Goal: Task Accomplishment & Management: Use online tool/utility

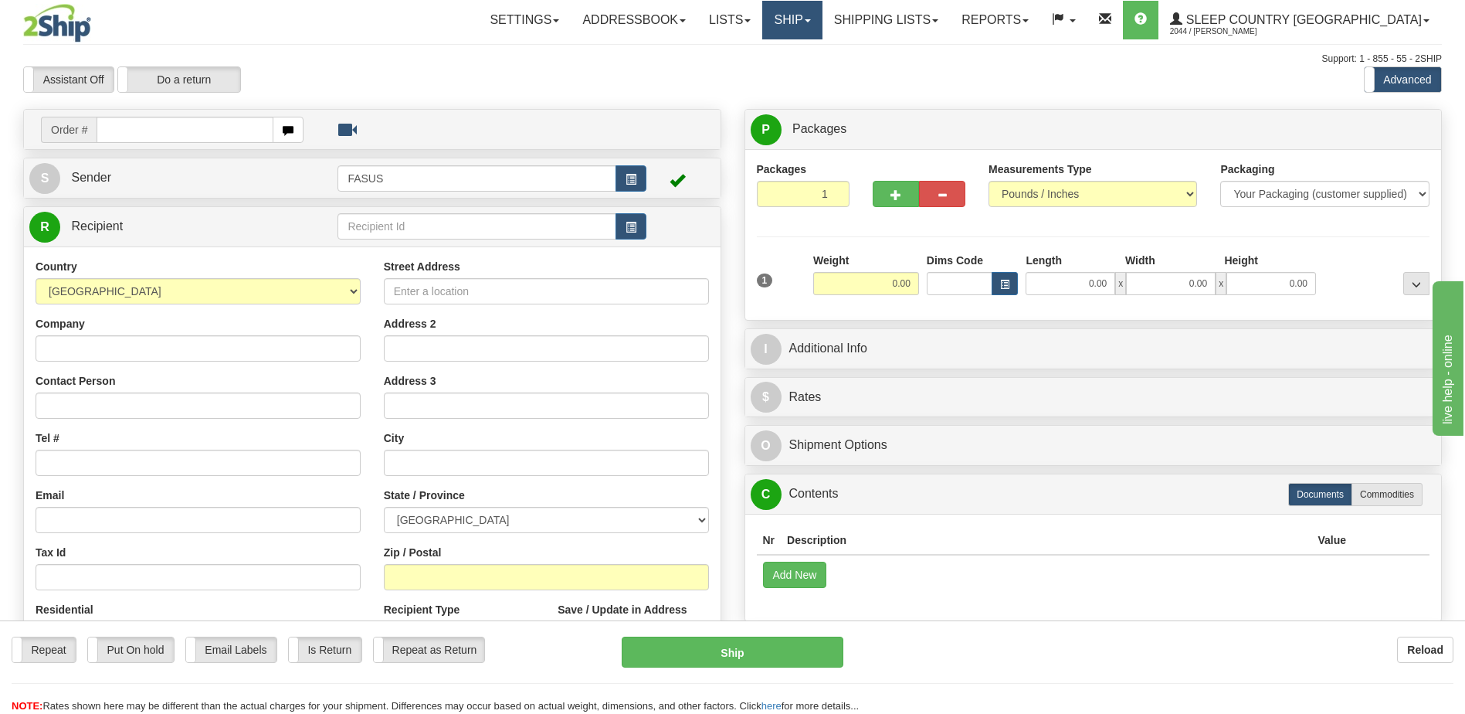
click at [822, 16] on link "Ship" at bounding box center [791, 20] width 59 height 39
click at [806, 76] on span "OnHold / Order Queue" at bounding box center [751, 74] width 109 height 12
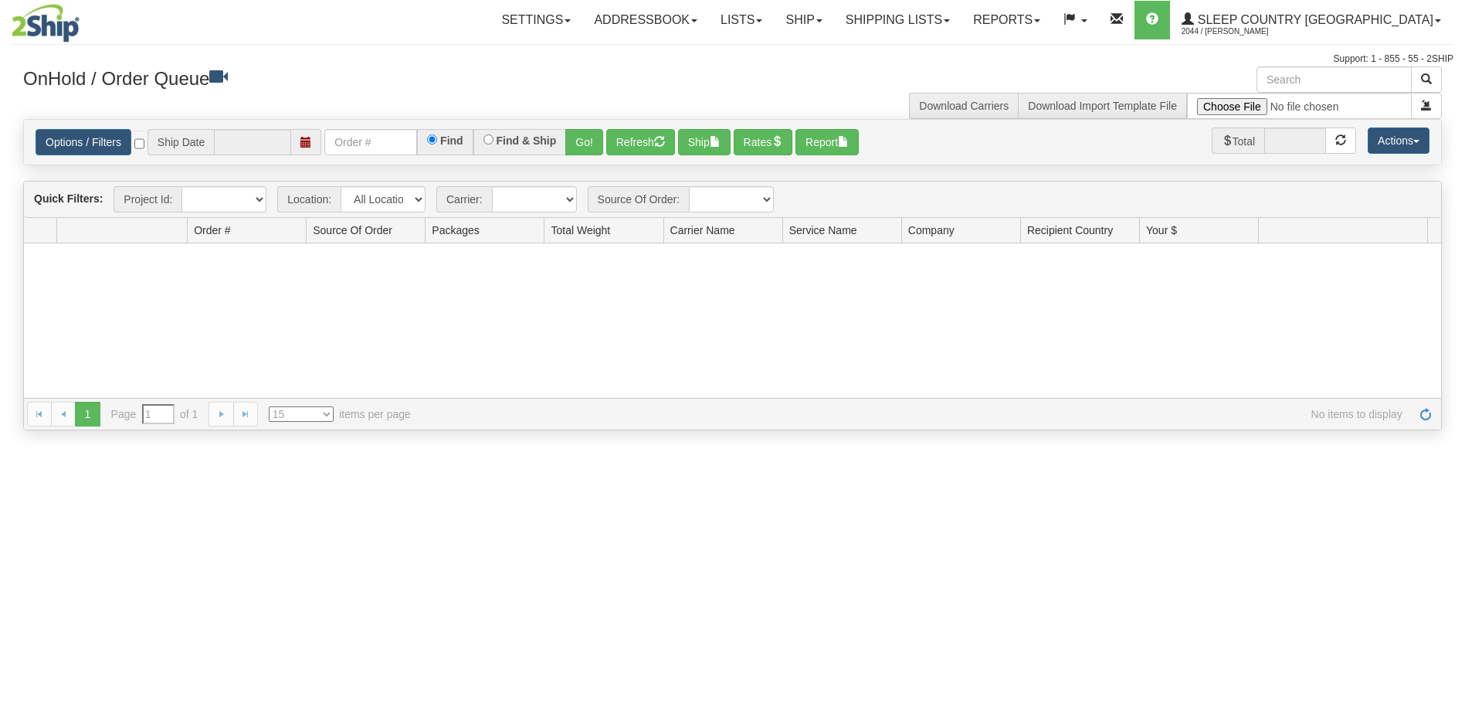
type input "[DATE]"
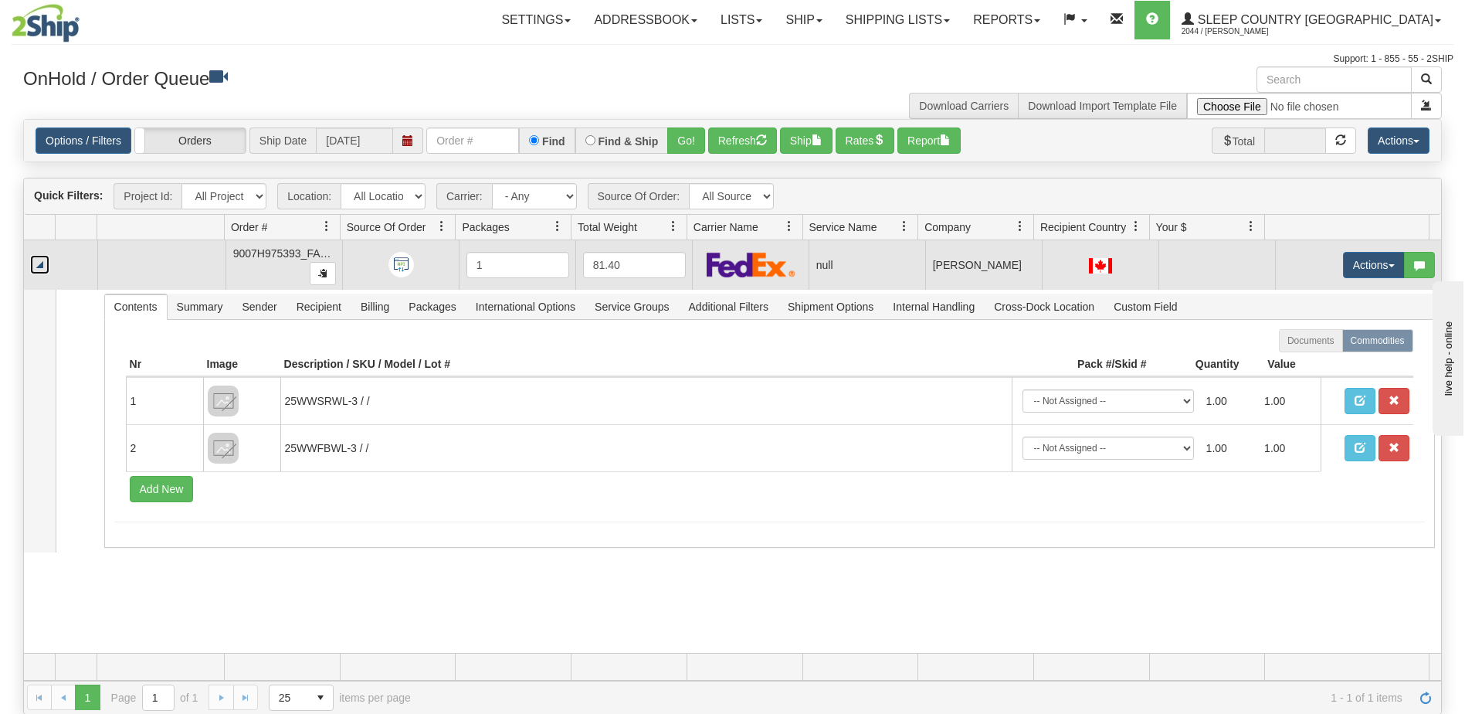
click at [40, 263] on link "Collapse" at bounding box center [39, 264] width 19 height 19
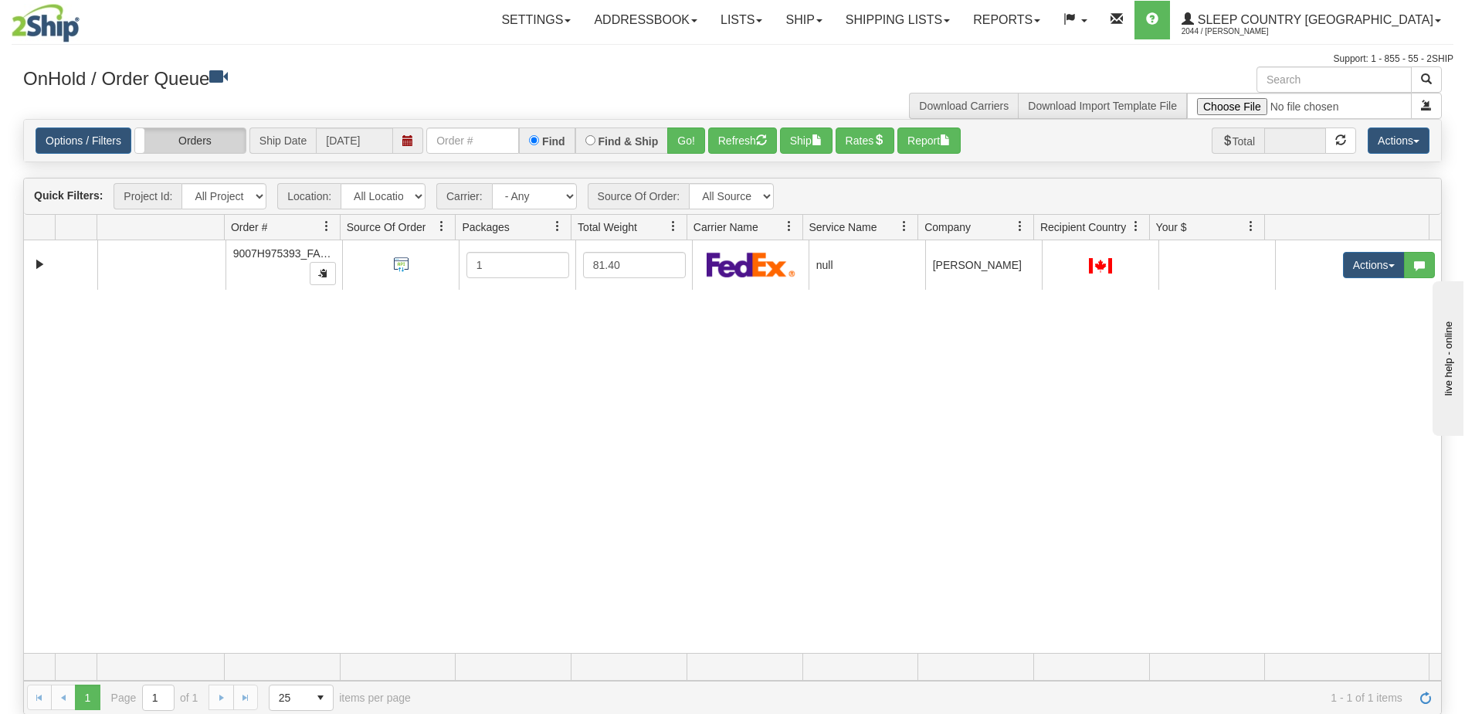
click at [209, 141] on label "Orders" at bounding box center [190, 140] width 110 height 25
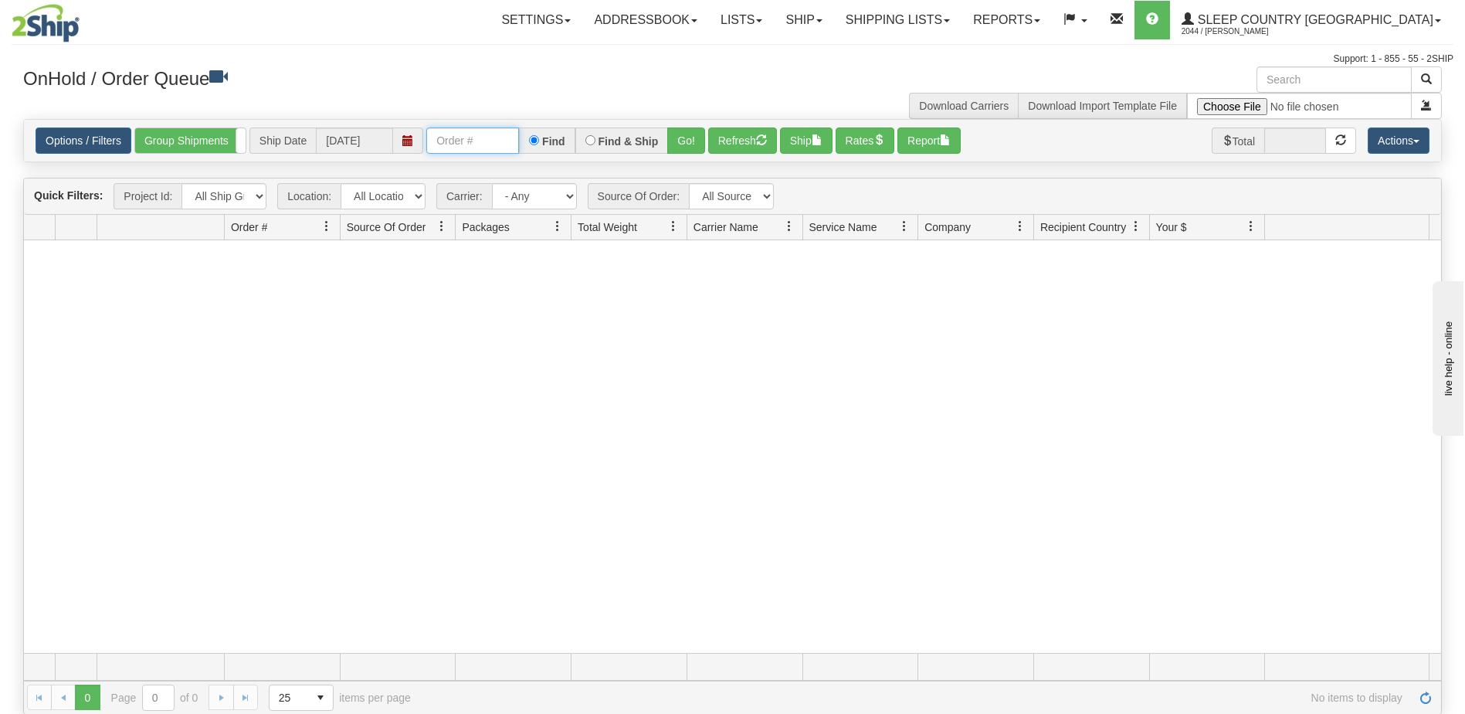
click at [446, 140] on input "text" at bounding box center [472, 140] width 93 height 26
type input "2505670"
click at [821, 138] on span "button" at bounding box center [817, 139] width 11 height 11
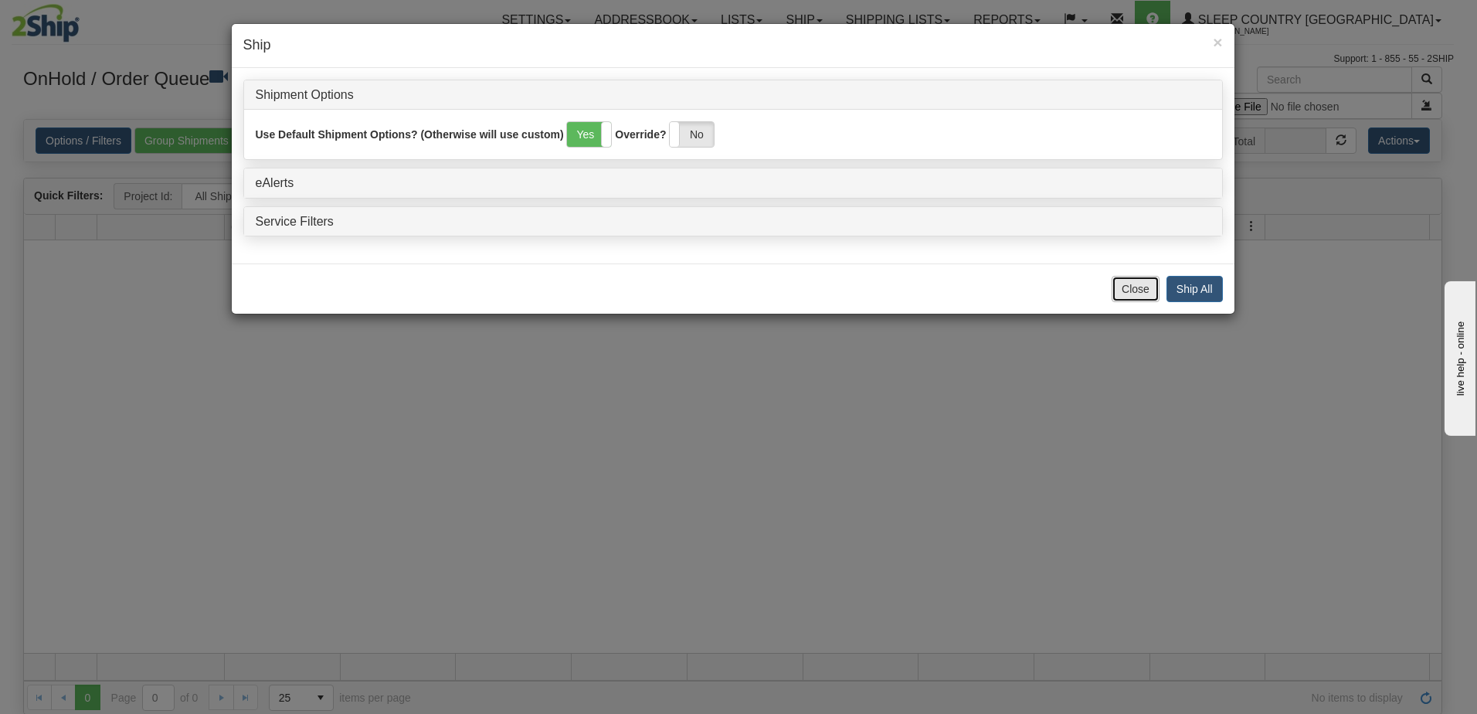
click at [1135, 284] on button "Close" at bounding box center [1135, 289] width 48 height 26
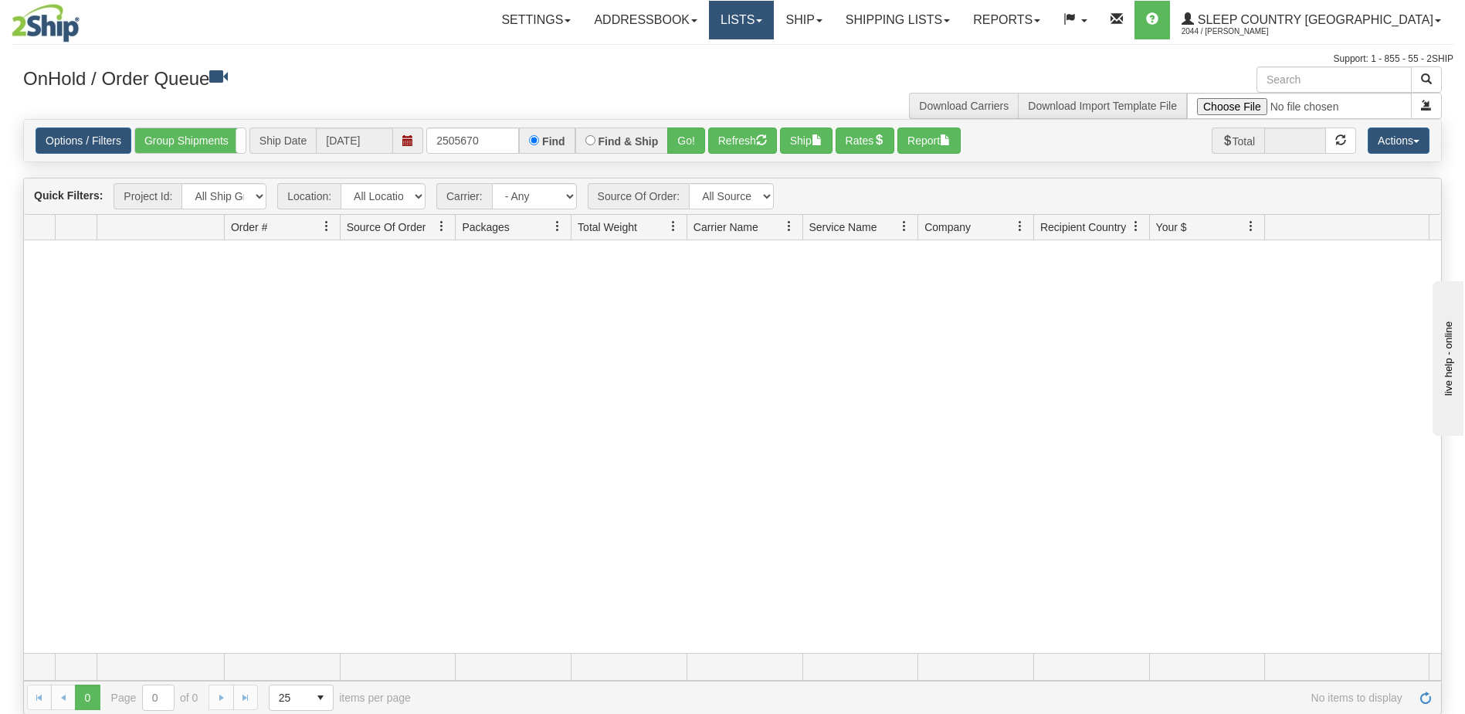
click at [774, 19] on link "Lists" at bounding box center [741, 20] width 65 height 39
click at [439, 54] on div "Support: 1 - 855 - 55 - 2SHIP" at bounding box center [733, 59] width 1442 height 13
click at [774, 25] on link "Lists" at bounding box center [741, 20] width 65 height 39
click at [833, 20] on link "Ship" at bounding box center [803, 20] width 59 height 39
click at [768, 55] on span "Ship Screen" at bounding box center [738, 54] width 59 height 12
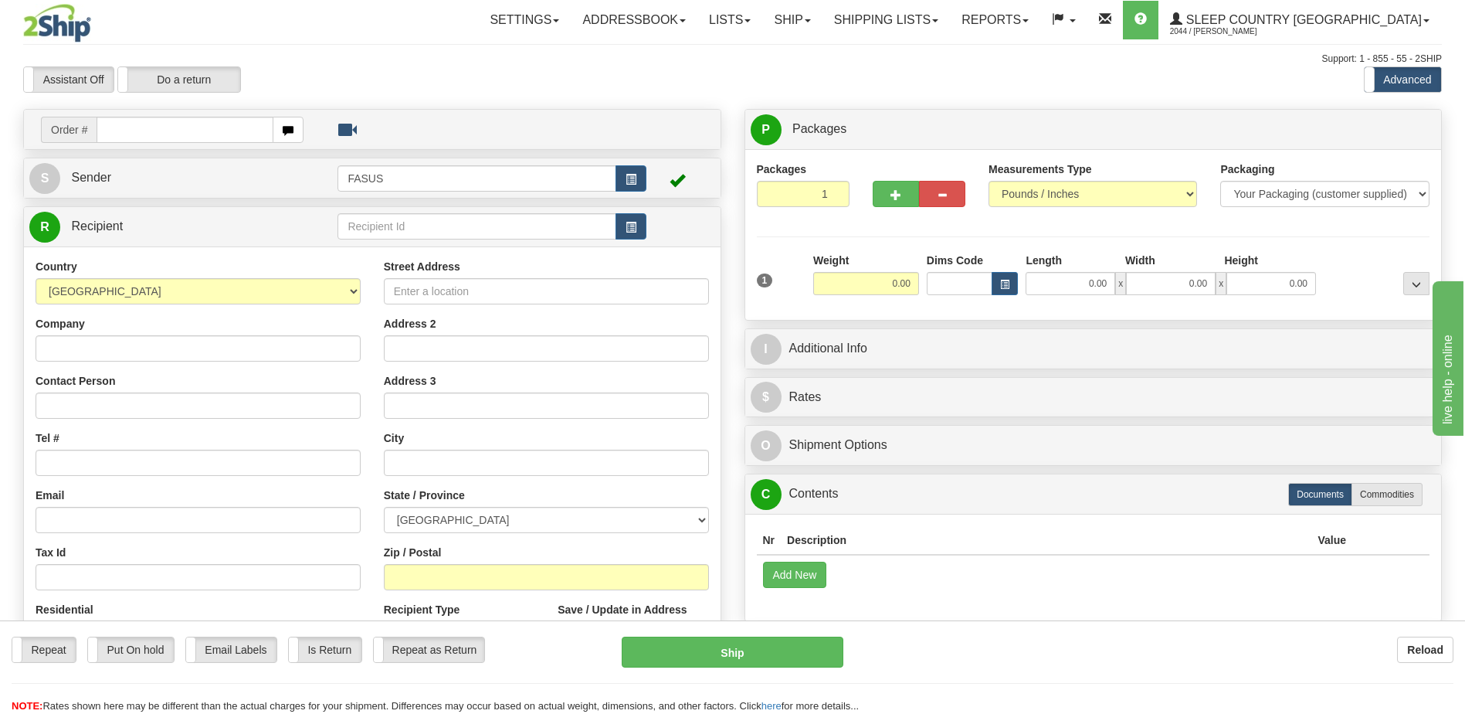
click at [135, 134] on input "text" at bounding box center [185, 130] width 176 height 26
type input "2505670"
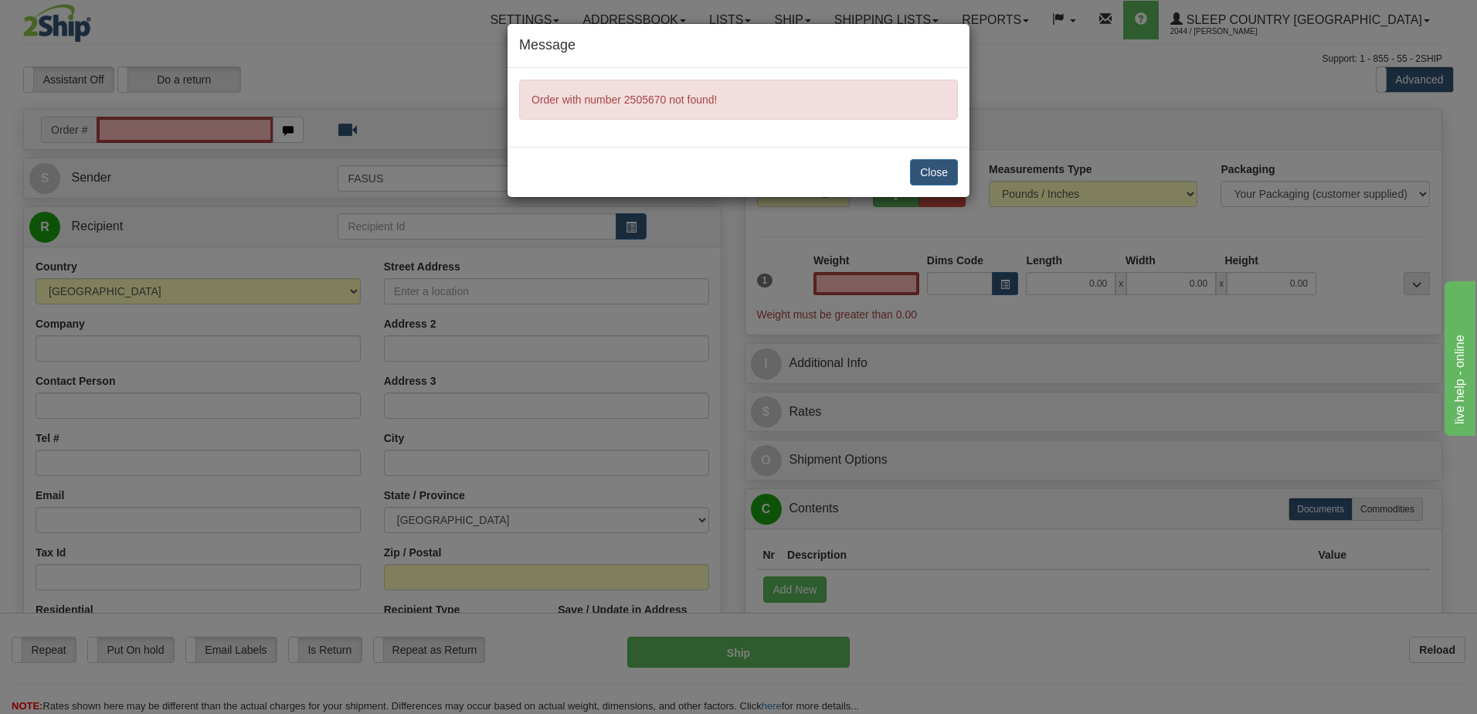
type input "0.00"
click at [948, 175] on button "Close" at bounding box center [934, 172] width 48 height 26
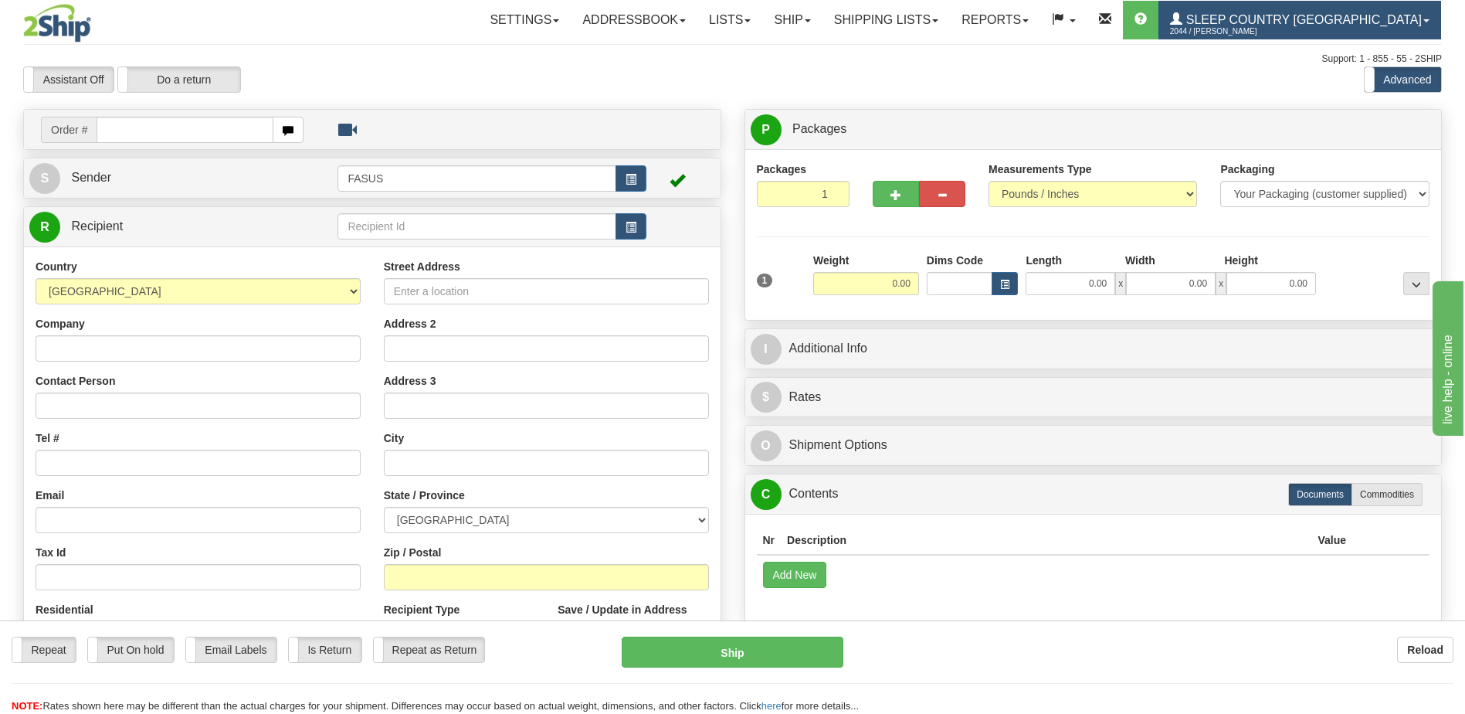
click at [1320, 15] on span "Sleep Country [GEOGRAPHIC_DATA]" at bounding box center [1301, 19] width 239 height 13
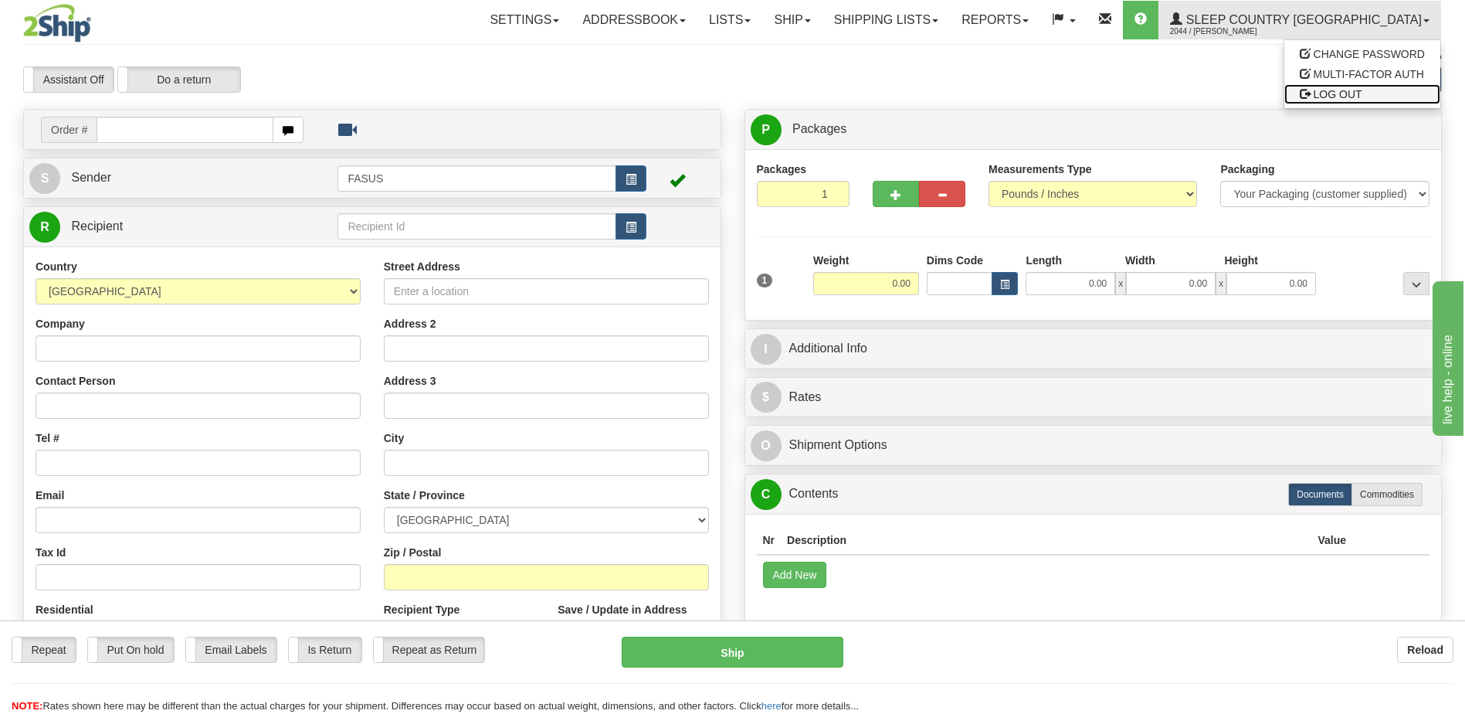
click at [1371, 97] on link "LOG OUT" at bounding box center [1362, 94] width 156 height 20
